Goal: Task Accomplishment & Management: Use online tool/utility

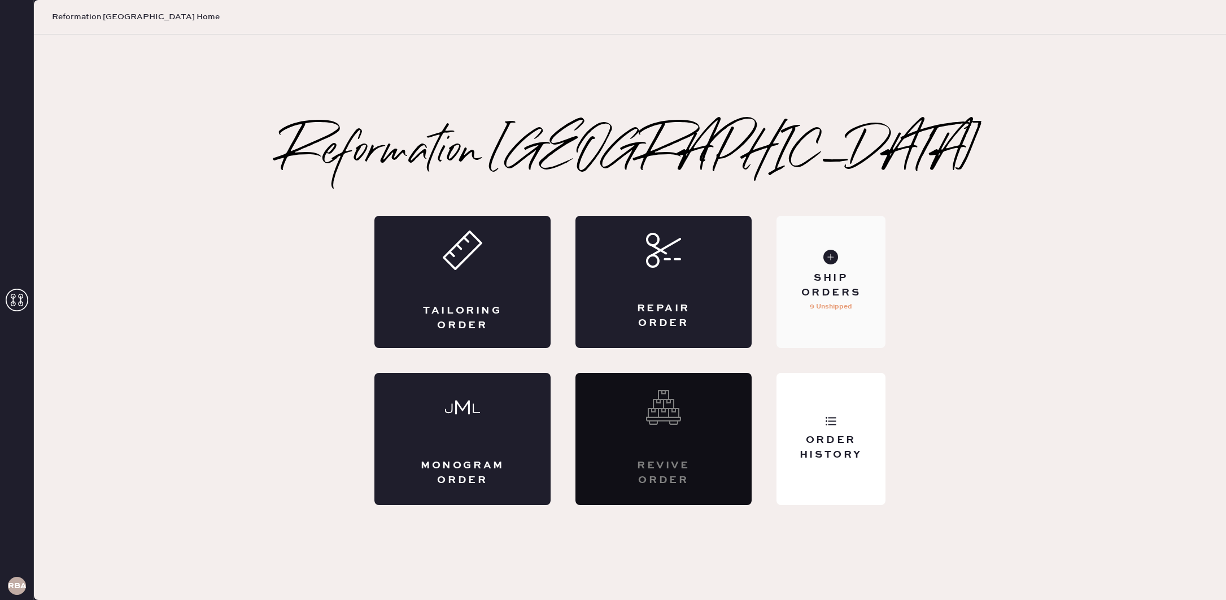
click at [857, 283] on div "Ship Orders" at bounding box center [830, 285] width 91 height 28
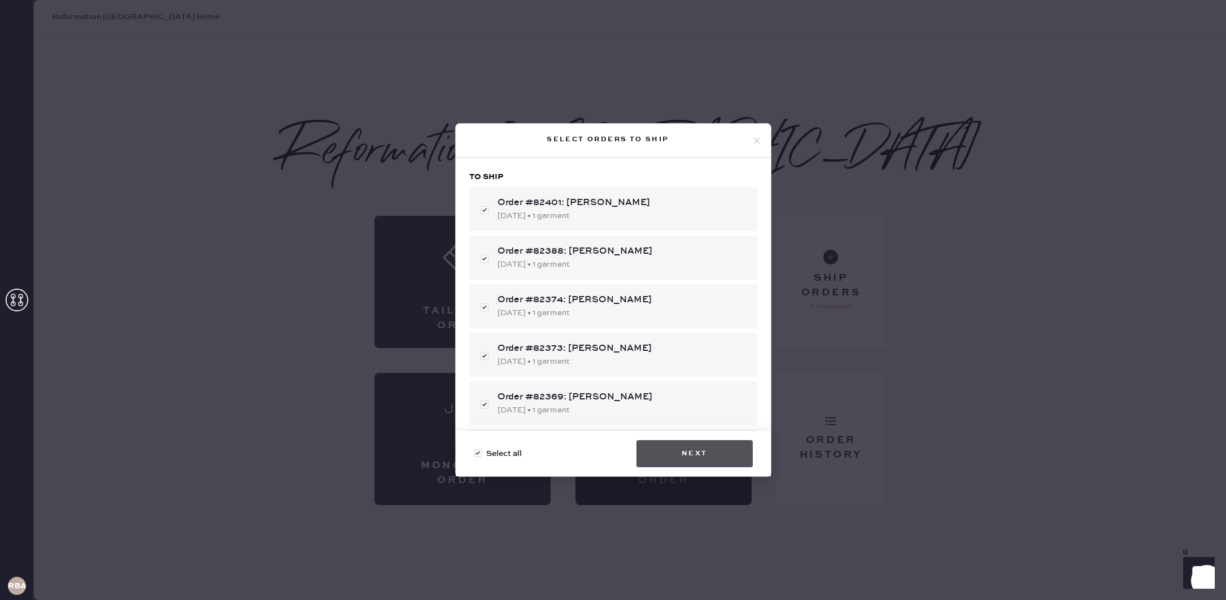
click at [697, 453] on button "Next" at bounding box center [694, 453] width 116 height 27
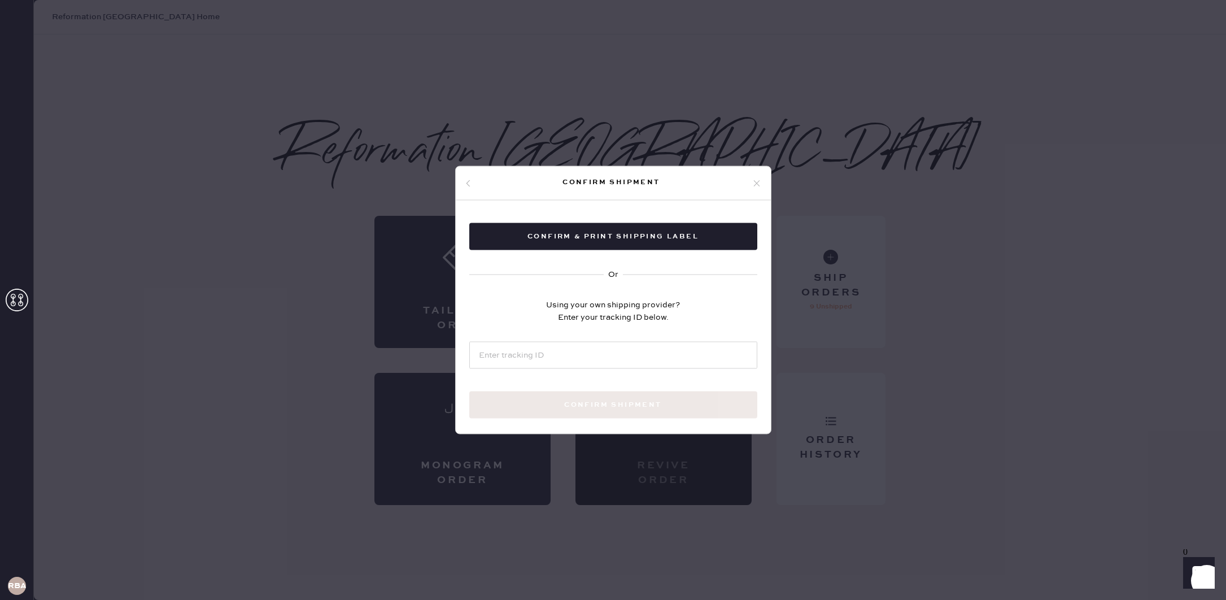
click at [754, 181] on use at bounding box center [756, 183] width 6 height 6
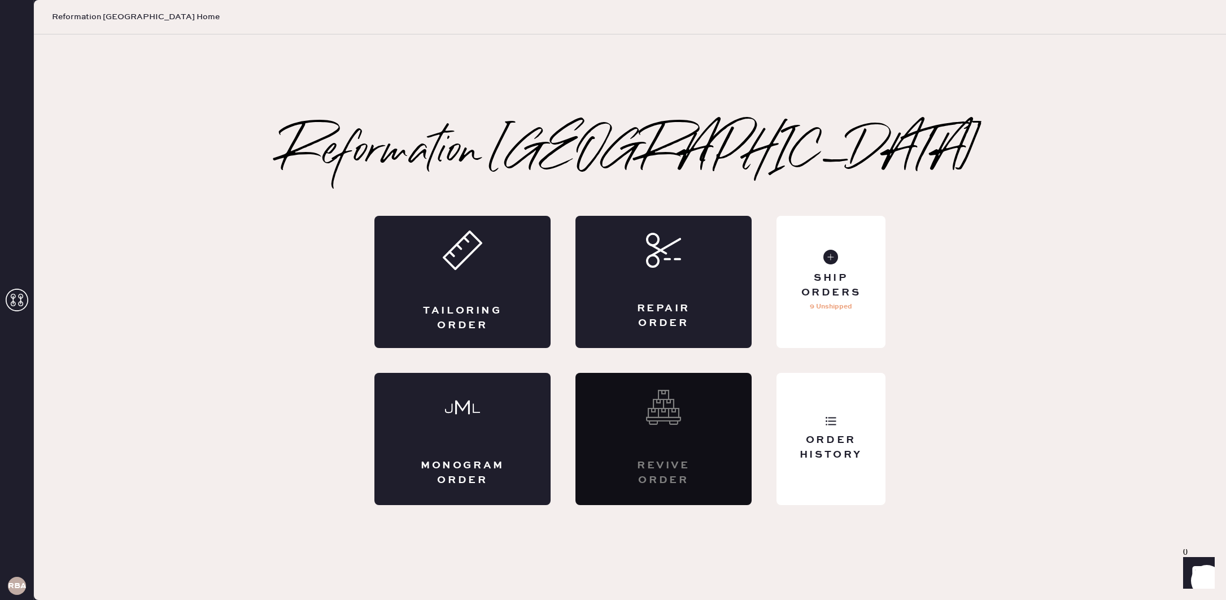
click at [1032, 186] on div "Reformation Boston Tailoring Order Repair Order Monogram Order Revive order Ord…" at bounding box center [630, 317] width 1192 height 375
click at [868, 418] on div "Order History" at bounding box center [830, 439] width 109 height 132
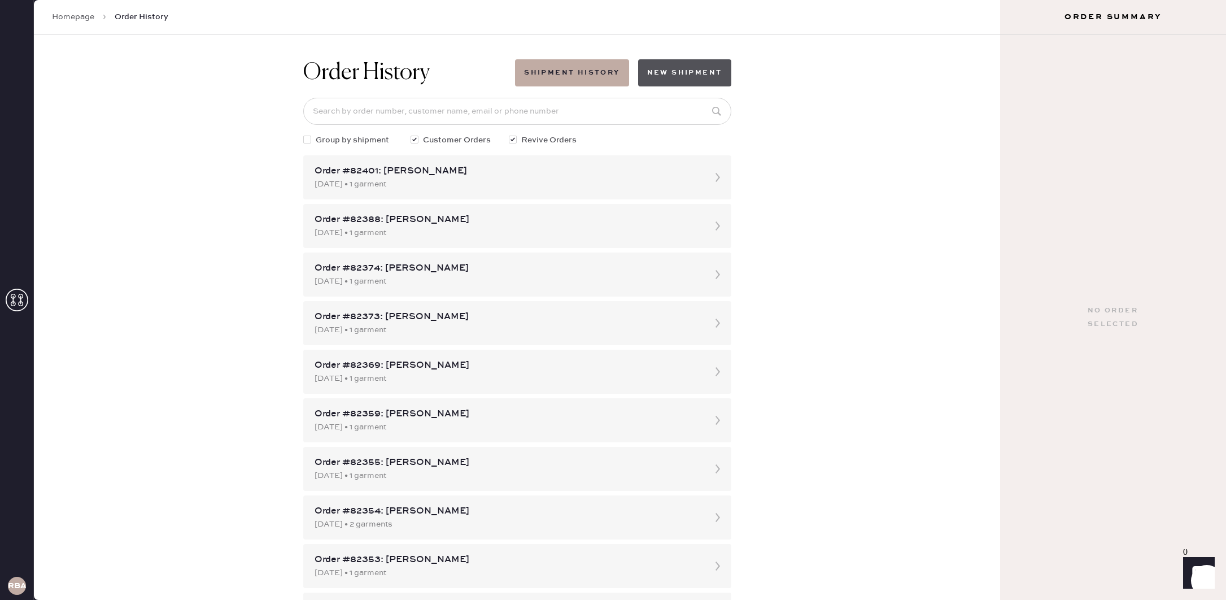
click at [680, 73] on button "New Shipment" at bounding box center [684, 72] width 93 height 27
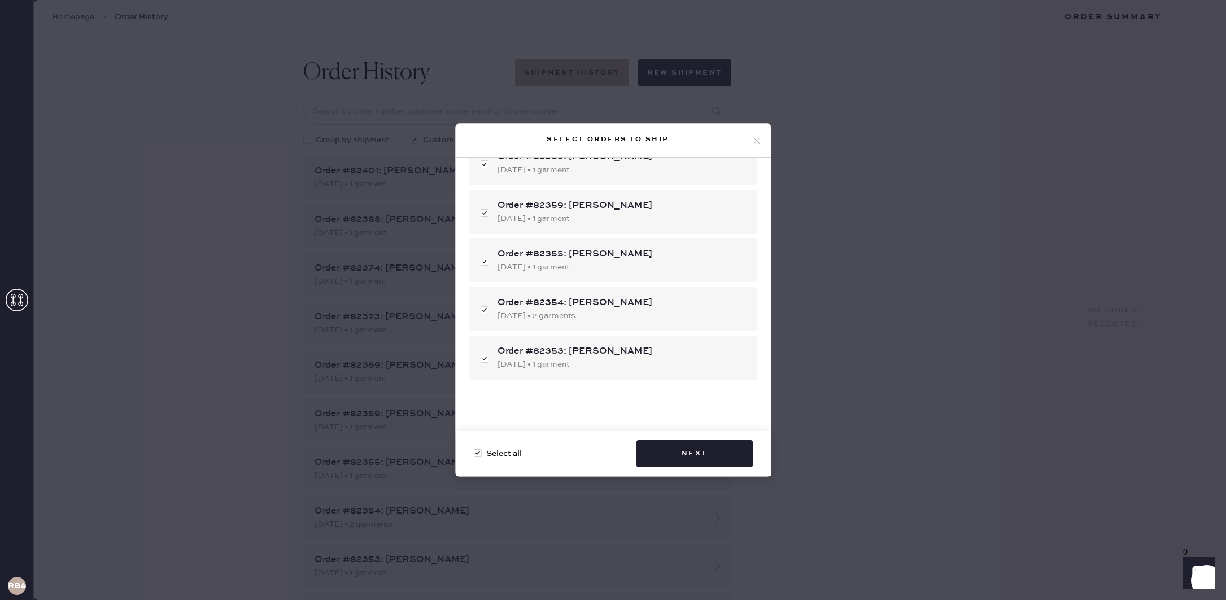
scroll to position [241, 0]
click at [694, 448] on button "Next" at bounding box center [694, 453] width 116 height 27
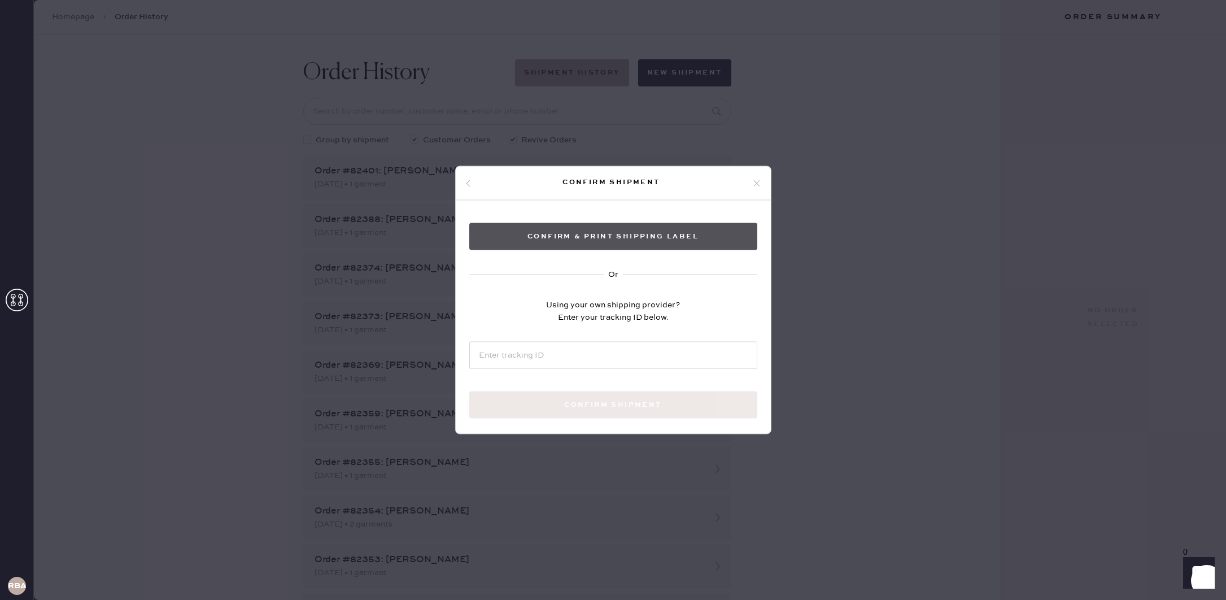
click at [603, 238] on button "Confirm & Print shipping label" at bounding box center [613, 236] width 288 height 27
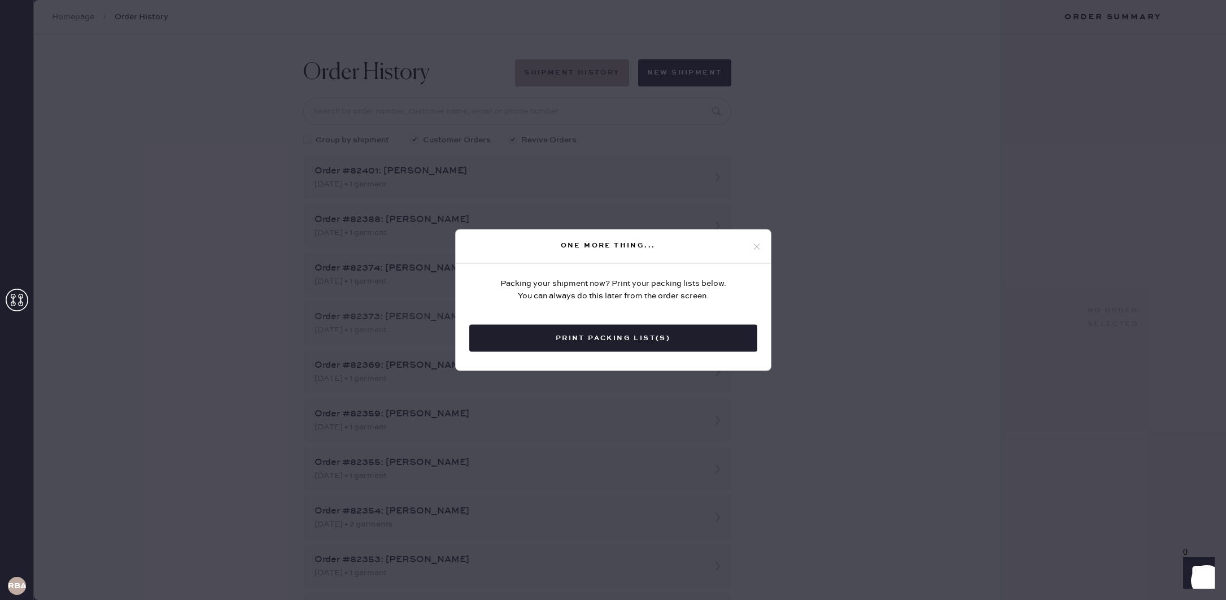
click at [722, 334] on button "Print Packing List(s)" at bounding box center [613, 338] width 288 height 27
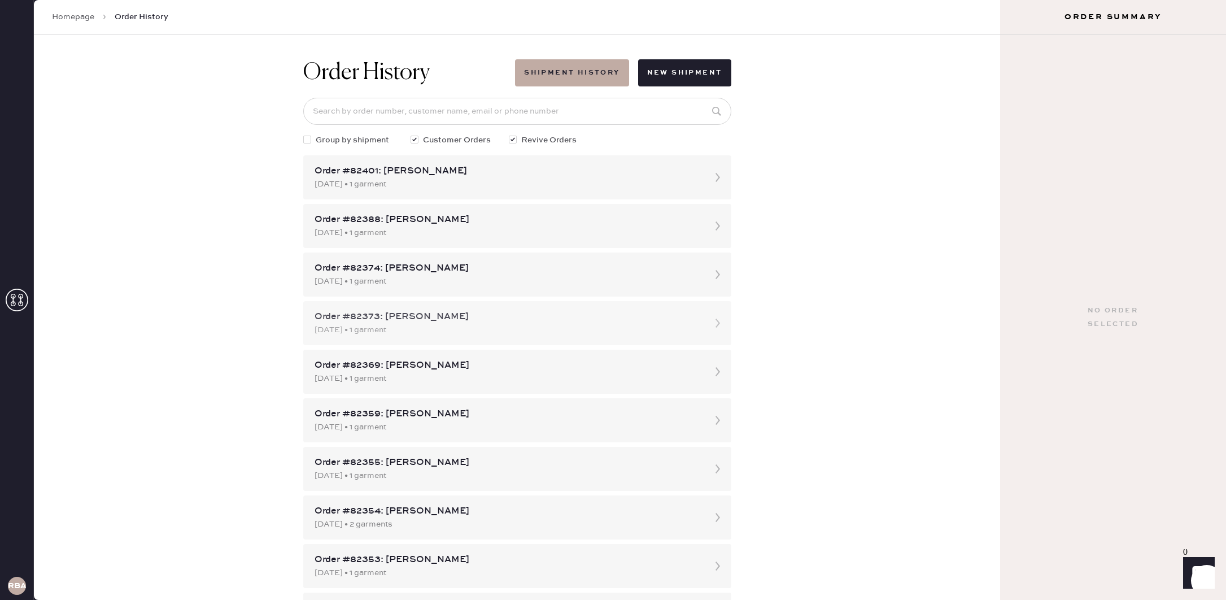
scroll to position [0, 0]
